Goal: Task Accomplishment & Management: Use online tool/utility

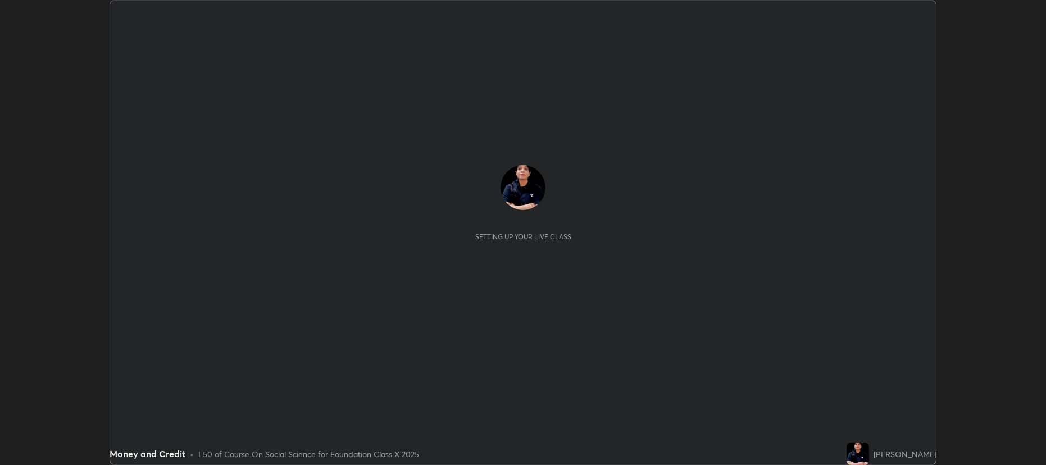
scroll to position [465, 1045]
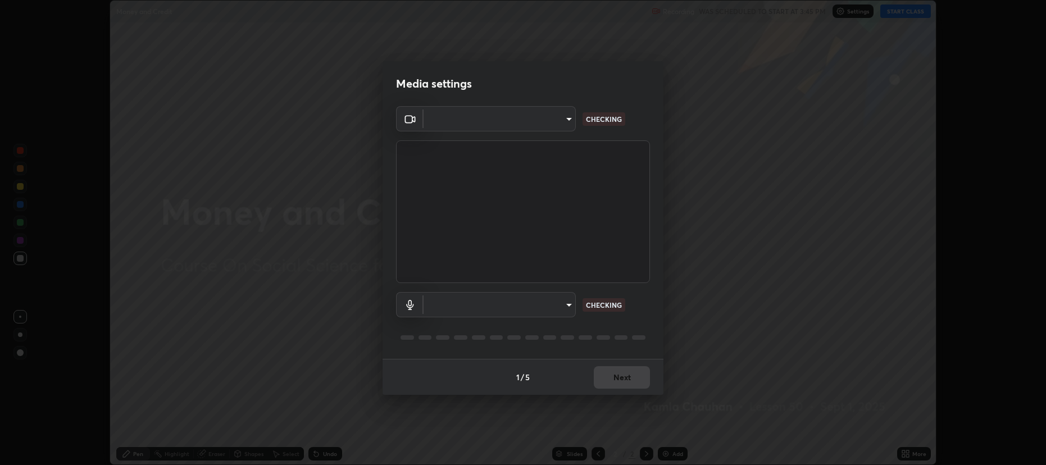
type input "274010abedf3a966fff1deb315cf8660767be7c8ffc22c31cb11d1c058d087d4"
type input "default"
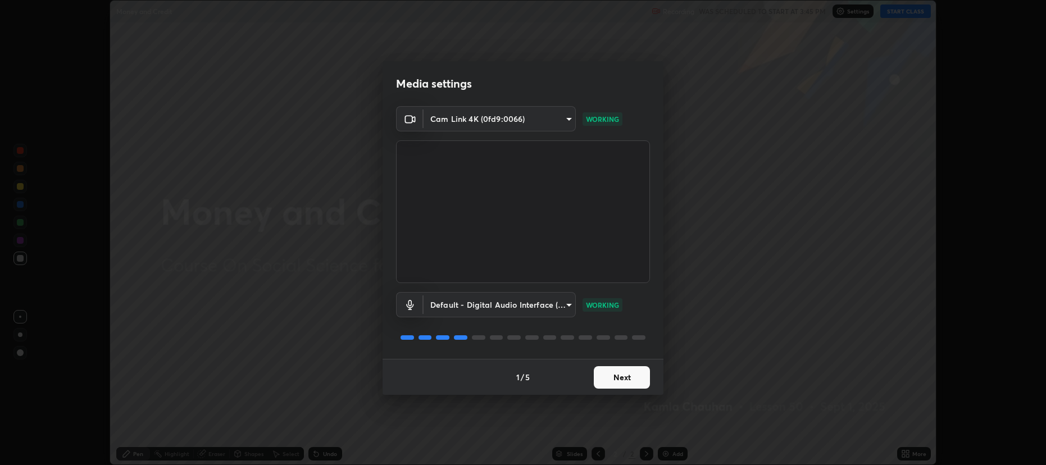
click at [628, 376] on button "Next" at bounding box center [622, 377] width 56 height 22
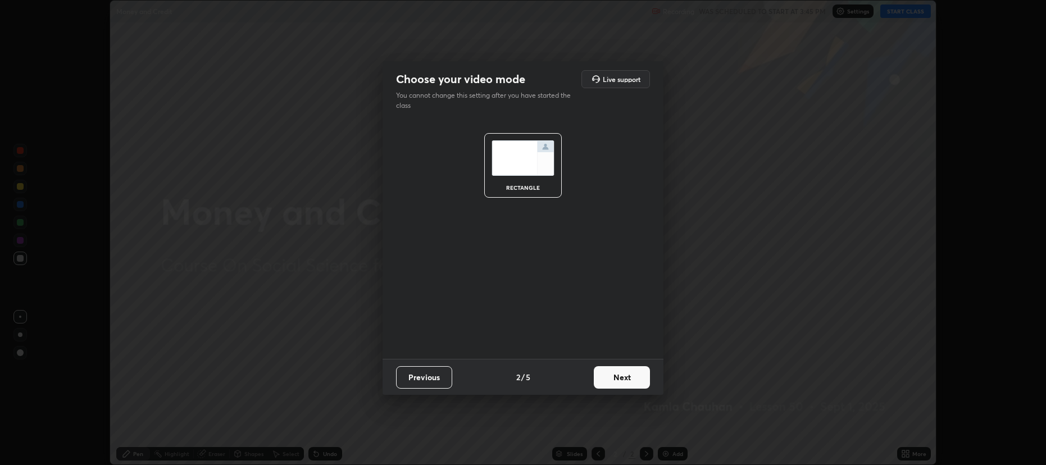
click at [619, 376] on button "Next" at bounding box center [622, 377] width 56 height 22
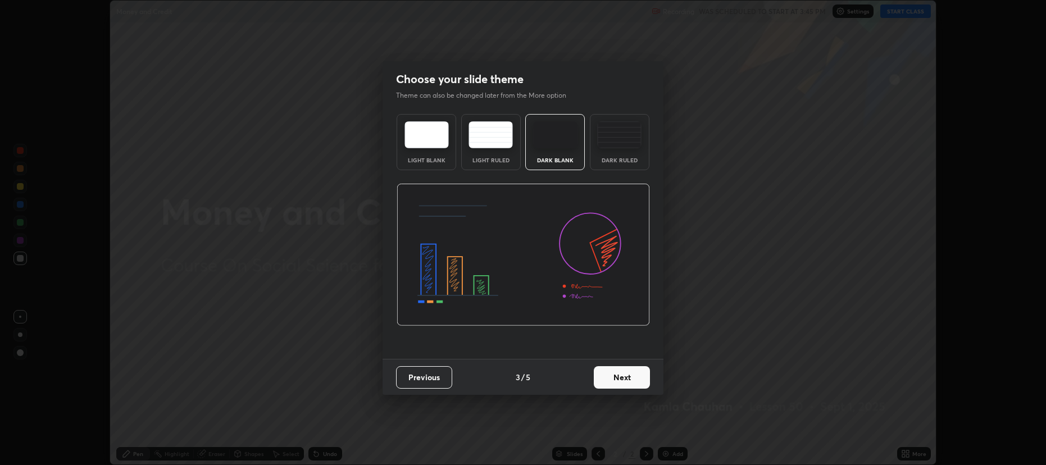
click at [617, 377] on button "Next" at bounding box center [622, 377] width 56 height 22
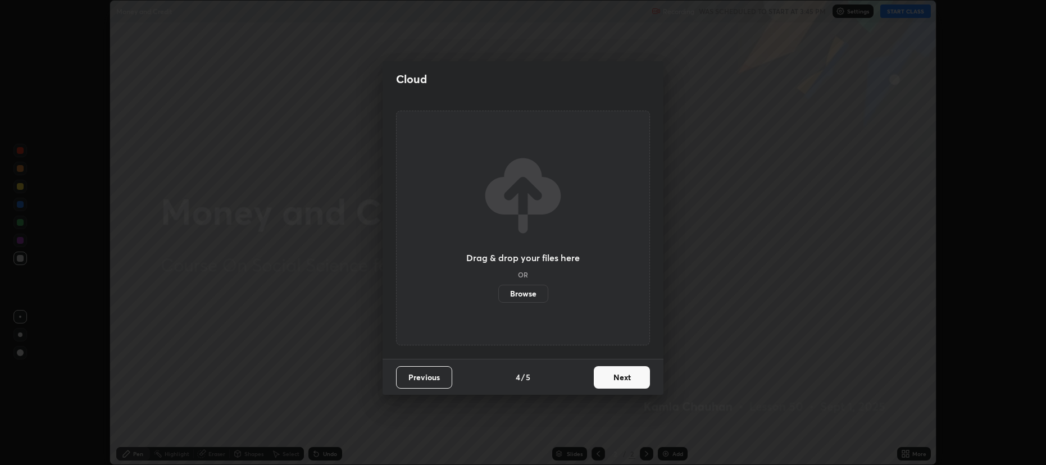
click at [614, 376] on button "Next" at bounding box center [622, 377] width 56 height 22
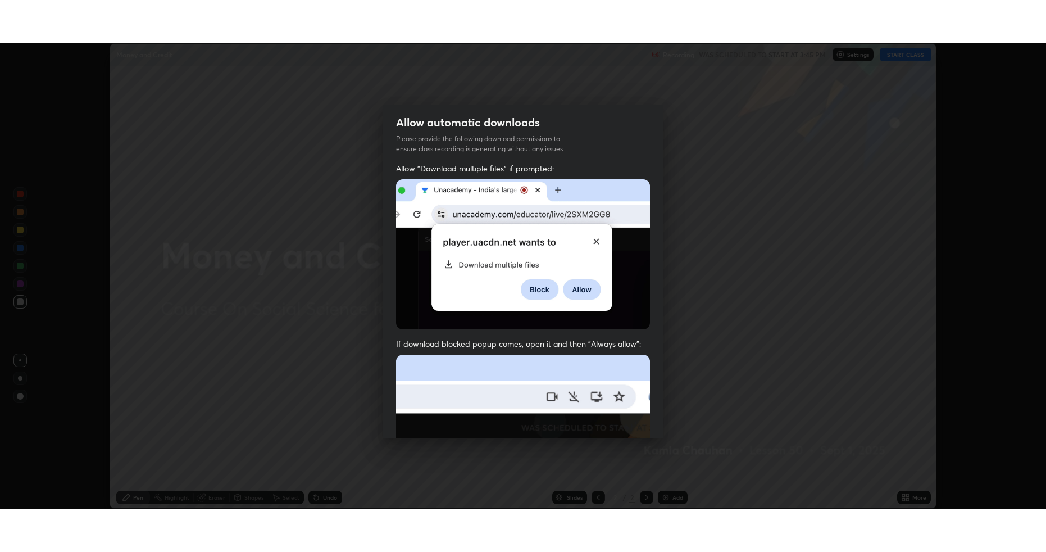
scroll to position [228, 0]
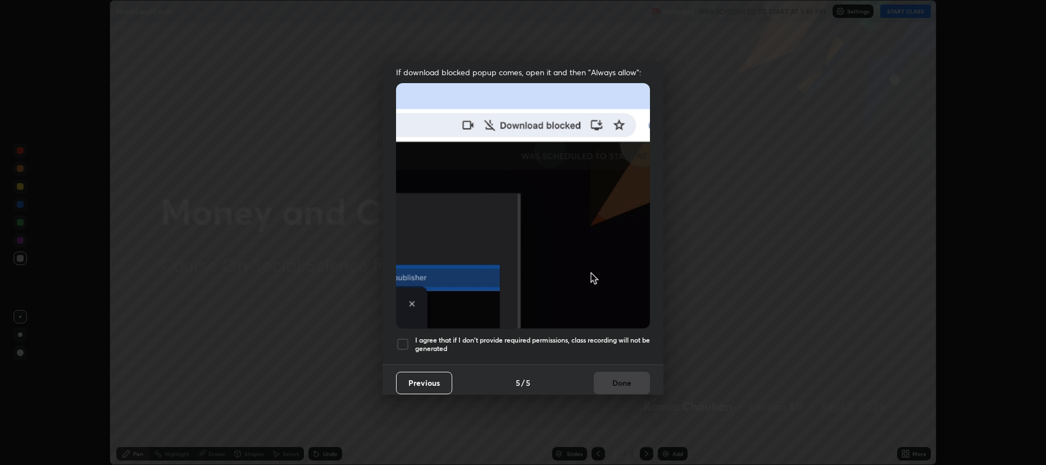
click at [402, 338] on div at bounding box center [402, 344] width 13 height 13
click at [614, 376] on button "Done" at bounding box center [622, 383] width 56 height 22
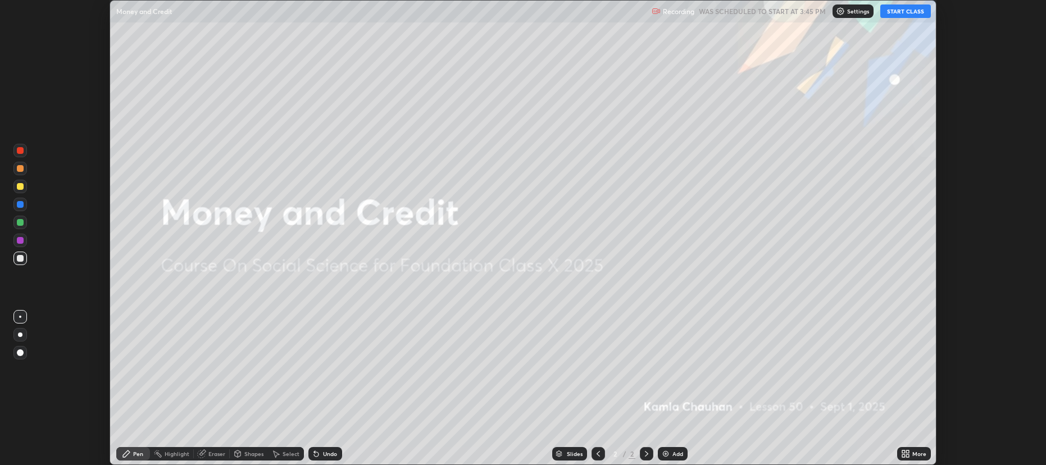
click at [910, 13] on button "START CLASS" at bounding box center [905, 10] width 51 height 13
click at [913, 456] on div "More" at bounding box center [919, 454] width 14 height 6
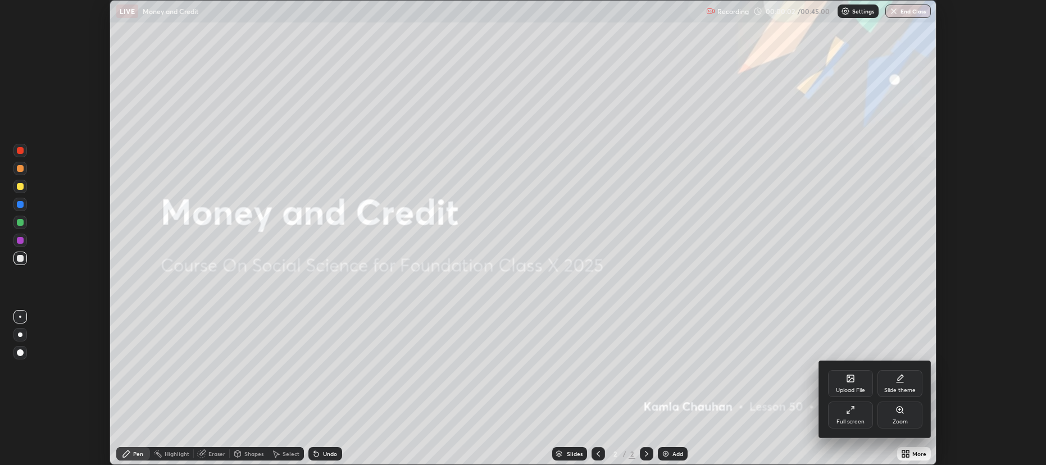
click at [849, 388] on div "Upload File" at bounding box center [850, 391] width 29 height 6
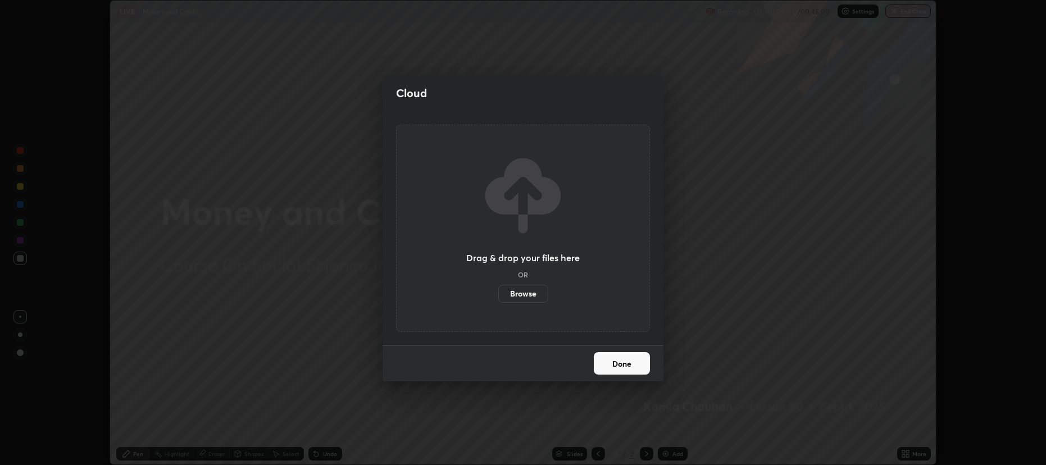
click at [530, 291] on label "Browse" at bounding box center [523, 294] width 50 height 18
click at [498, 291] on input "Browse" at bounding box center [498, 294] width 0 height 18
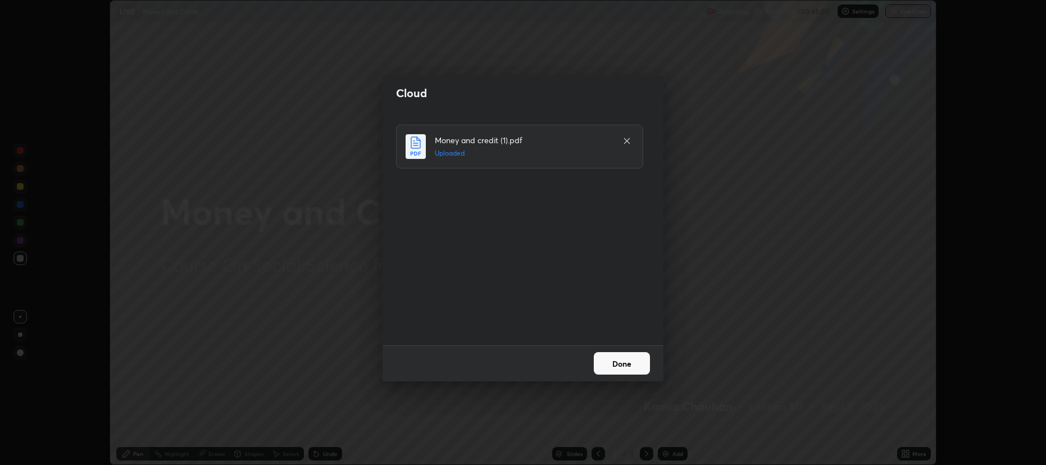
click at [622, 363] on button "Done" at bounding box center [622, 363] width 56 height 22
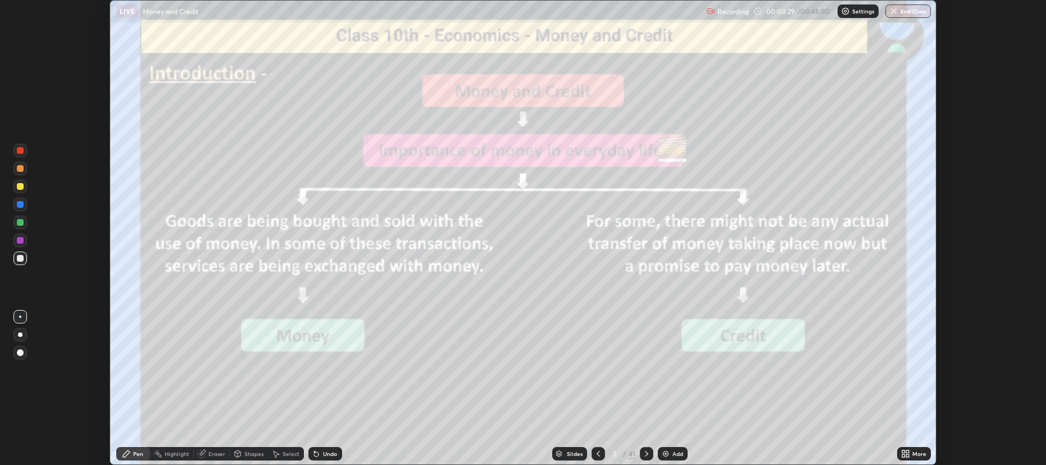
click at [910, 452] on div "More" at bounding box center [914, 453] width 34 height 13
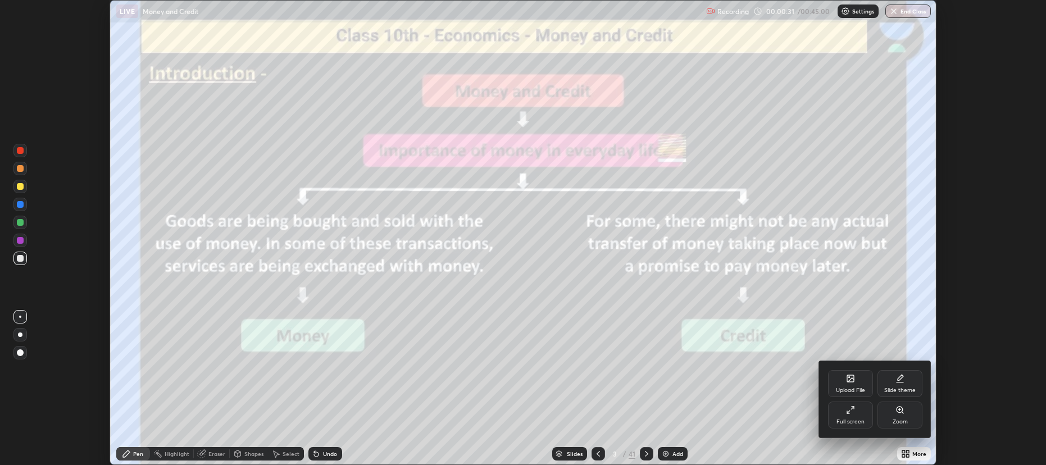
click at [851, 419] on div "Full screen" at bounding box center [850, 422] width 28 height 6
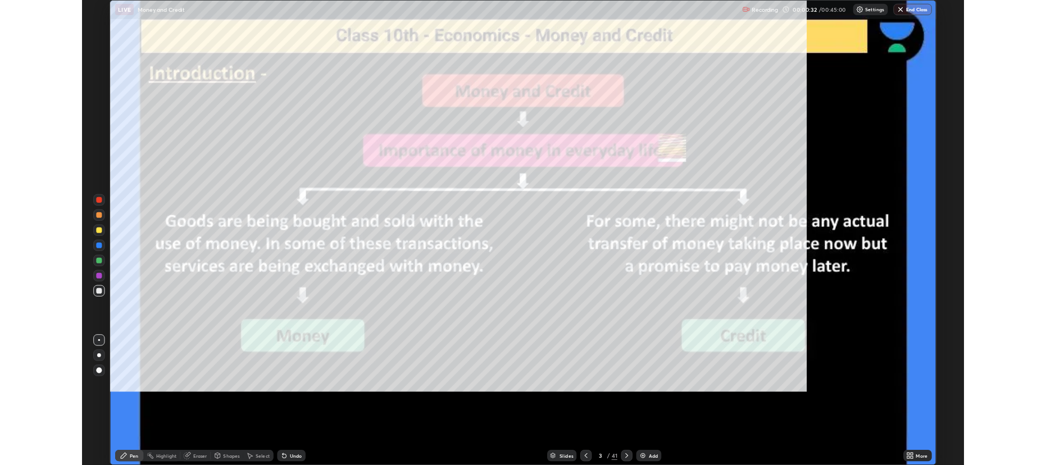
scroll to position [551, 1045]
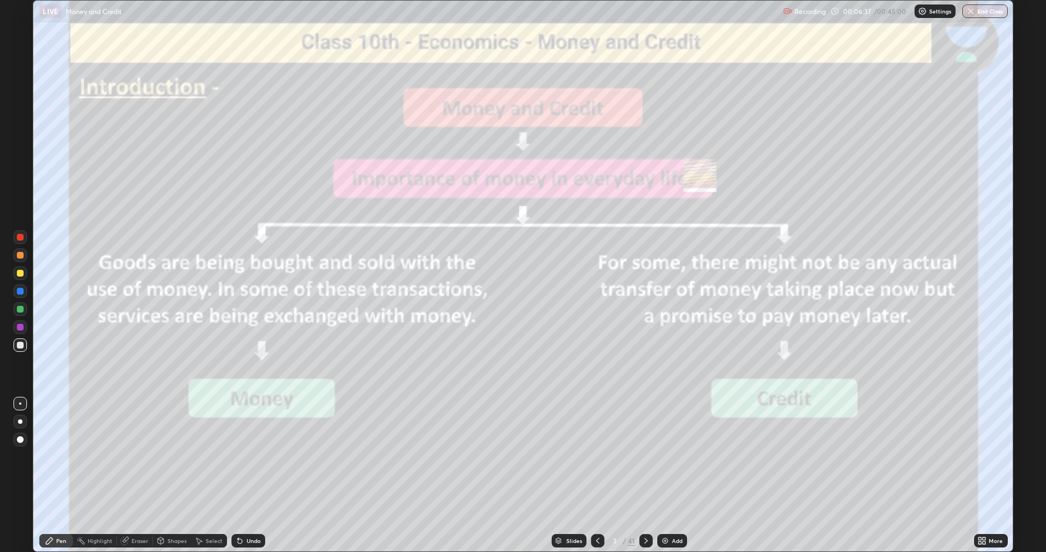
click at [20, 326] on div at bounding box center [20, 327] width 7 height 7
click at [644, 464] on icon at bounding box center [645, 540] width 9 height 9
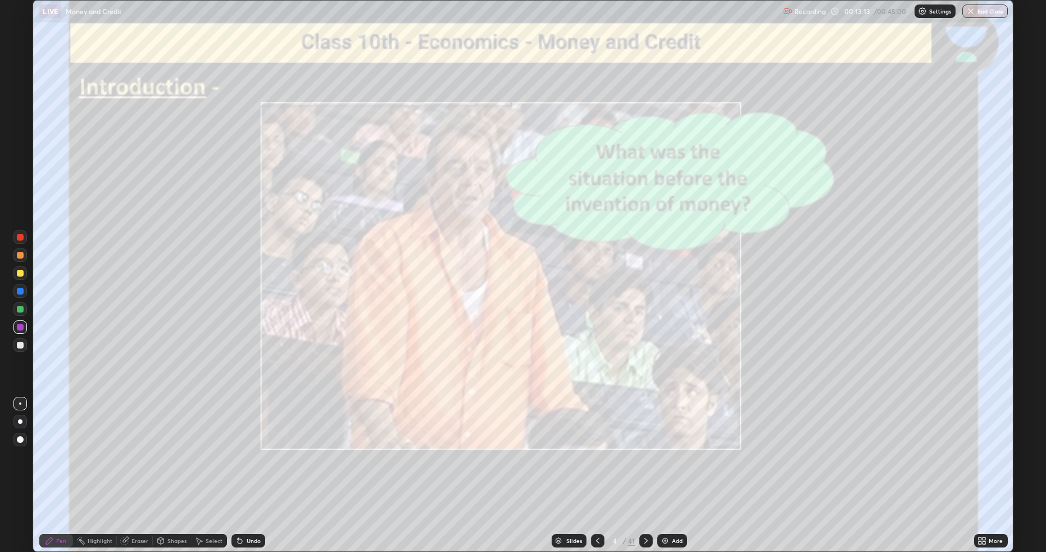
click at [645, 464] on icon at bounding box center [645, 540] width 9 height 9
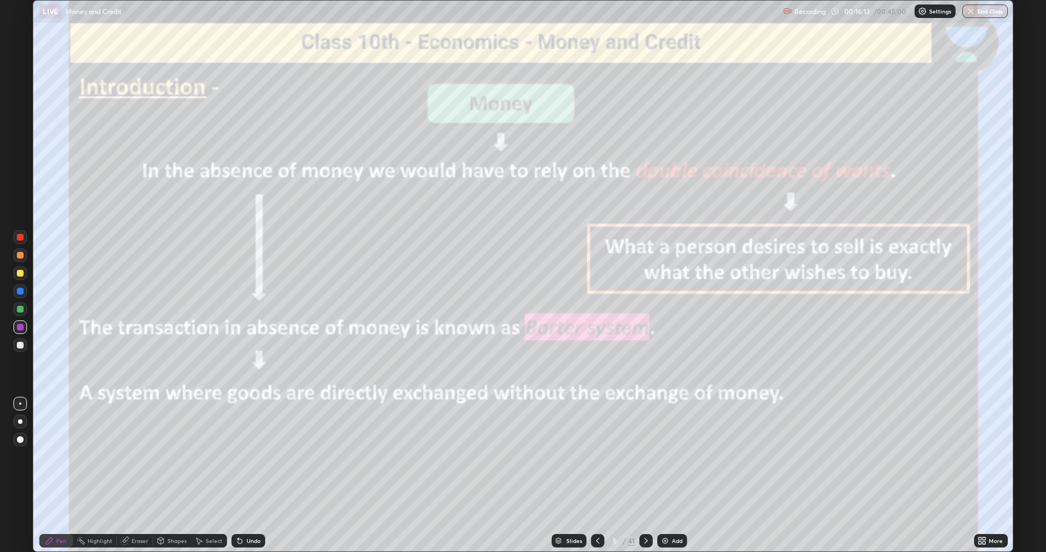
click at [644, 464] on icon at bounding box center [645, 540] width 9 height 9
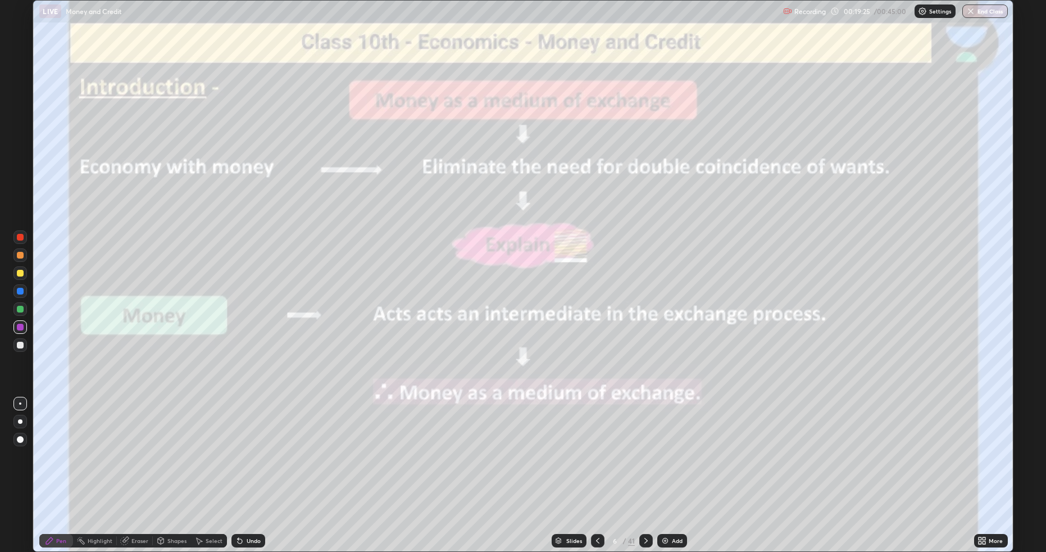
click at [645, 464] on icon at bounding box center [645, 540] width 9 height 9
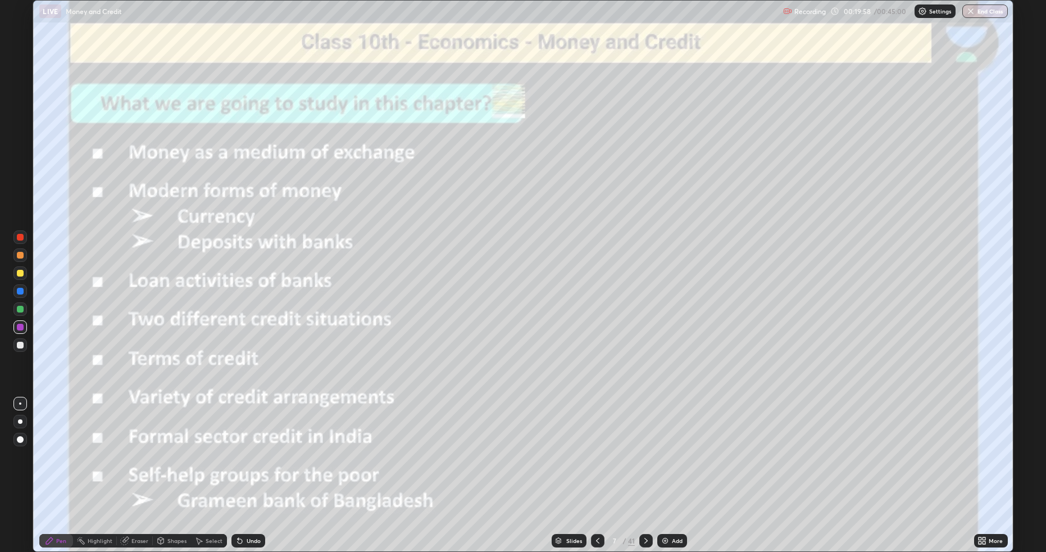
click at [641, 464] on icon at bounding box center [645, 540] width 9 height 9
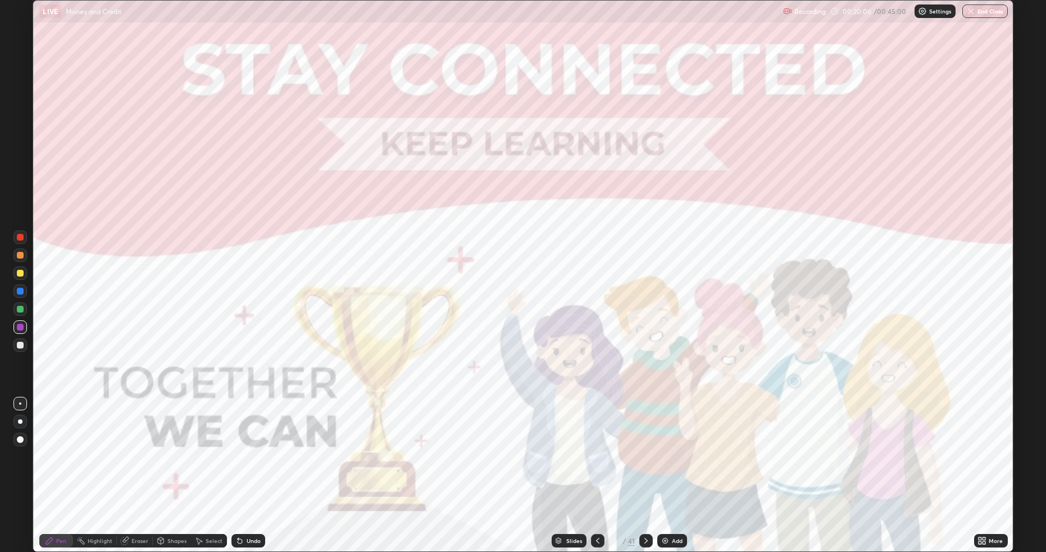
click at [646, 464] on icon at bounding box center [645, 540] width 9 height 9
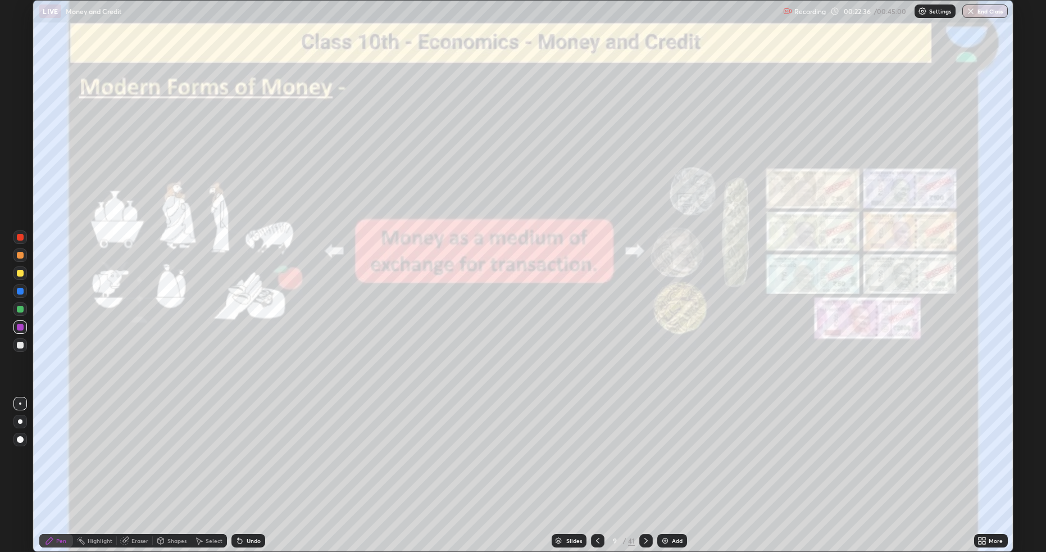
click at [645, 464] on icon at bounding box center [645, 540] width 3 height 6
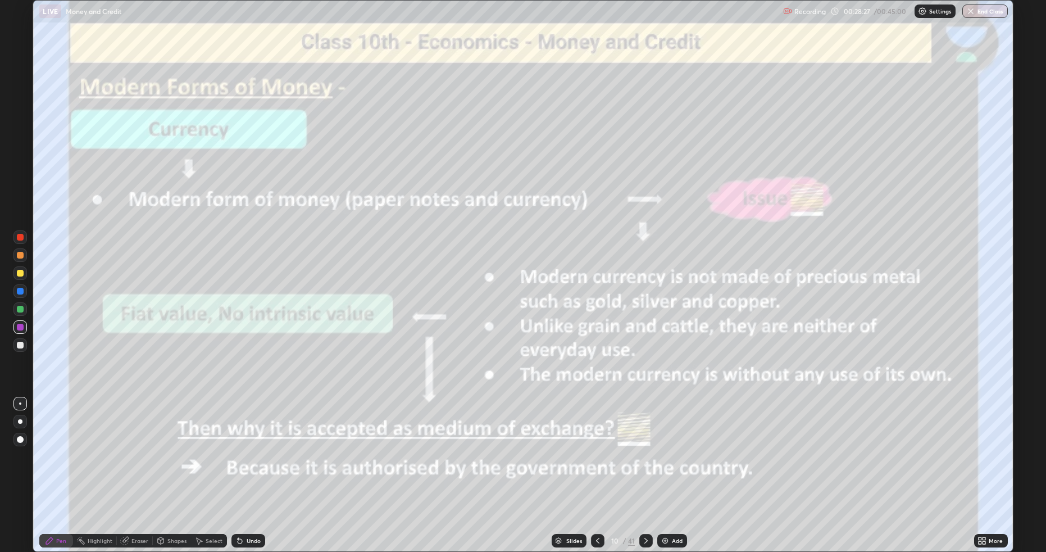
click at [645, 464] on icon at bounding box center [645, 540] width 9 height 9
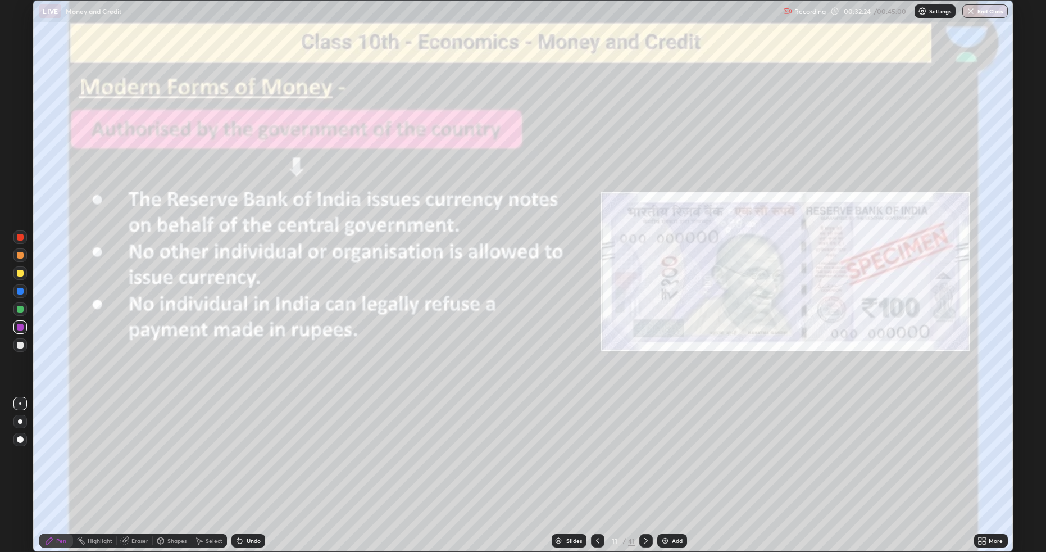
click at [644, 464] on icon at bounding box center [645, 540] width 9 height 9
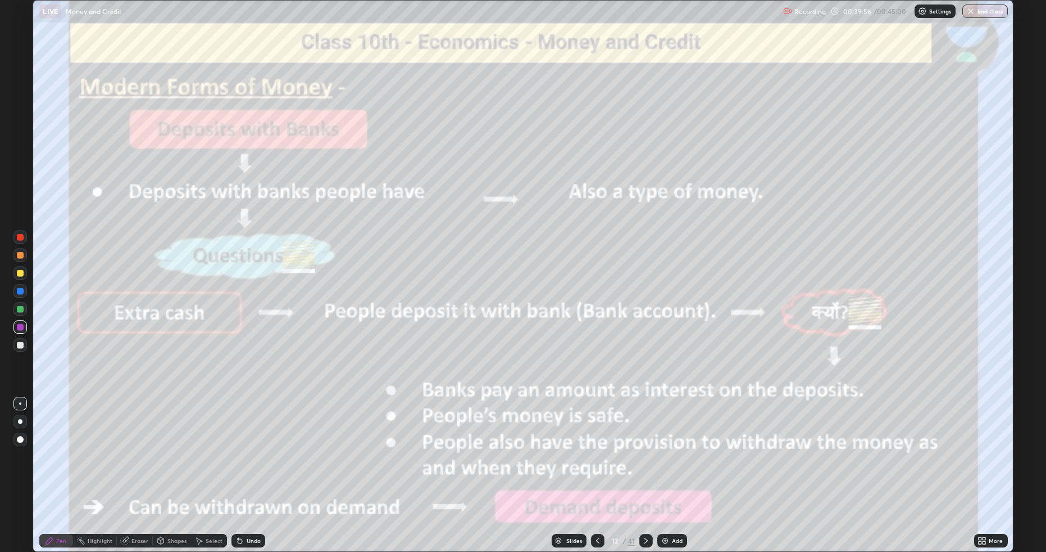
click at [645, 464] on icon at bounding box center [645, 540] width 9 height 9
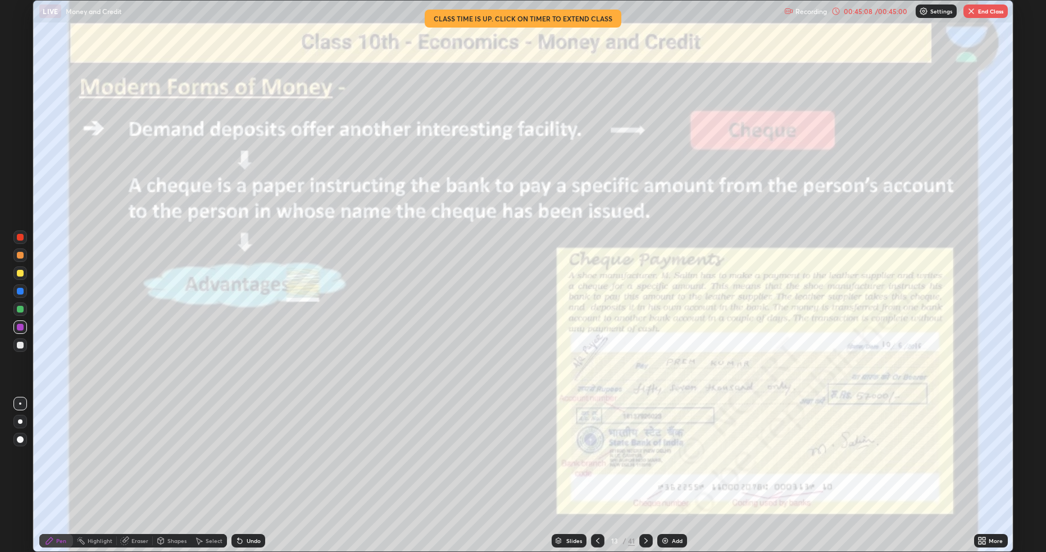
click at [645, 464] on icon at bounding box center [645, 540] width 9 height 9
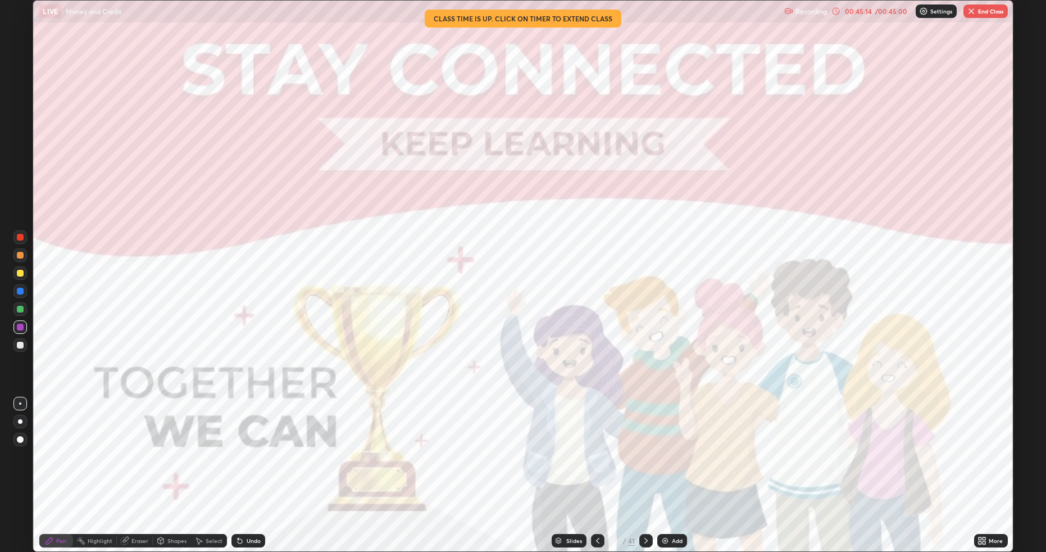
click at [643, 464] on icon at bounding box center [645, 540] width 9 height 9
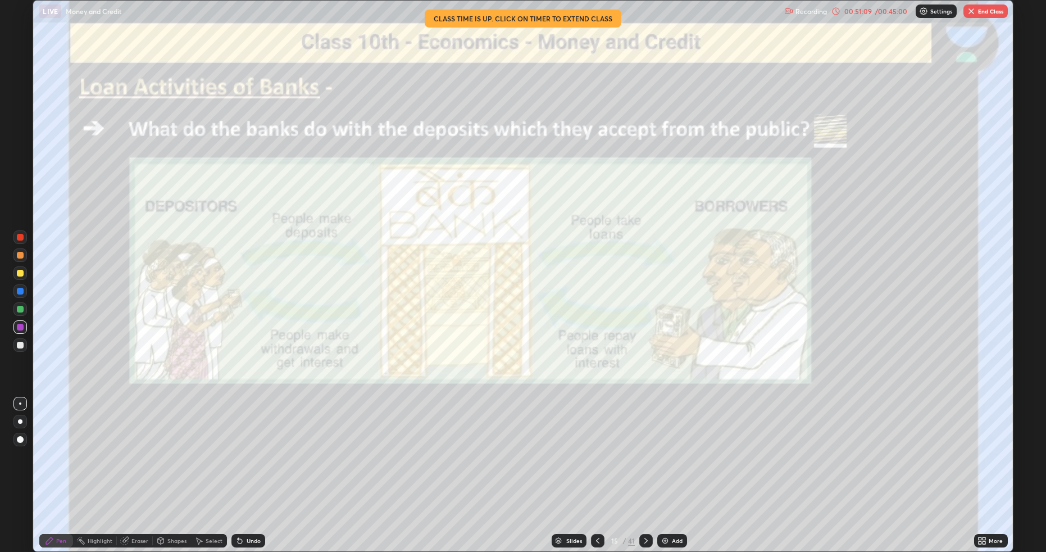
click at [969, 13] on img "button" at bounding box center [971, 11] width 9 height 9
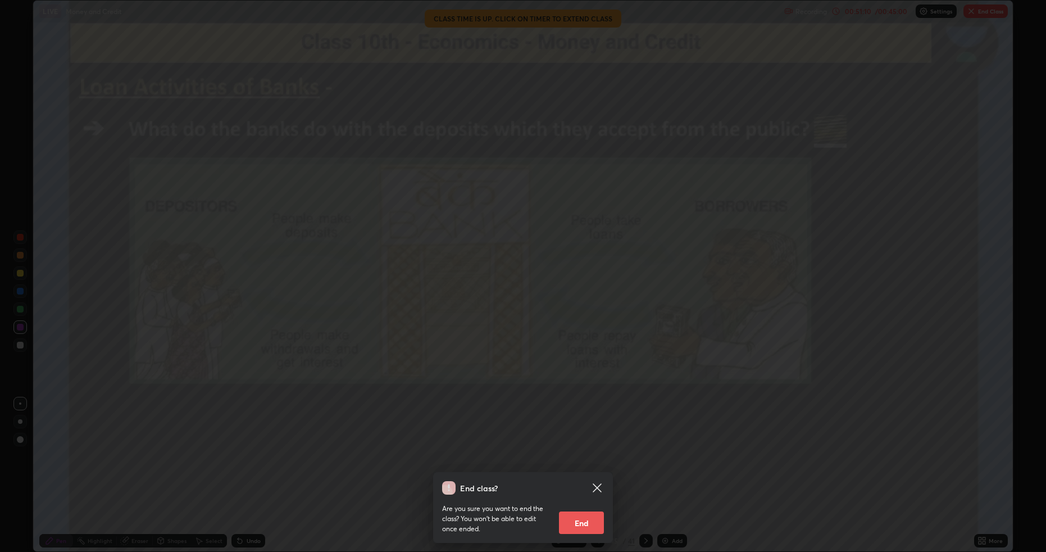
click at [587, 464] on button "End" at bounding box center [581, 522] width 45 height 22
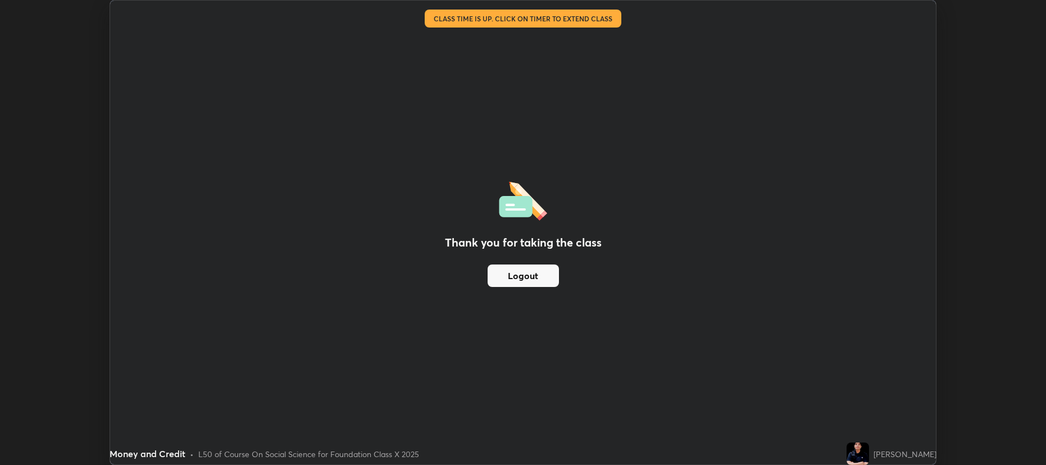
scroll to position [55698, 55117]
